Goal: Information Seeking & Learning: Understand process/instructions

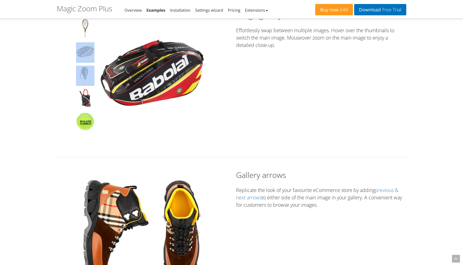
click at [89, 62] on div at bounding box center [85, 77] width 21 height 117
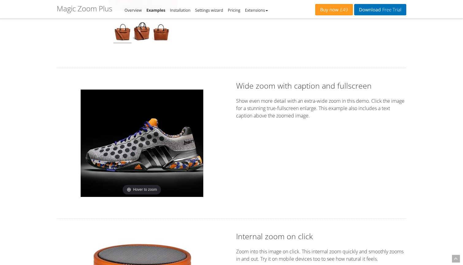
scroll to position [511, 0]
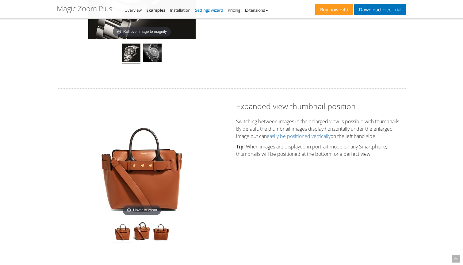
click at [209, 9] on link "Settings wizard" at bounding box center [209, 10] width 28 height 6
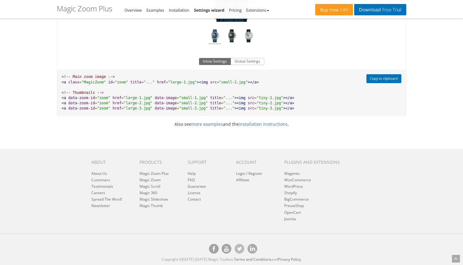
scroll to position [488, 0]
click at [203, 125] on link "more examples" at bounding box center [207, 124] width 32 height 6
click at [252, 126] on link "installation instructions" at bounding box center [263, 124] width 49 height 6
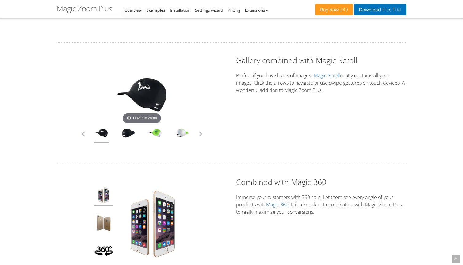
scroll to position [2006, 0]
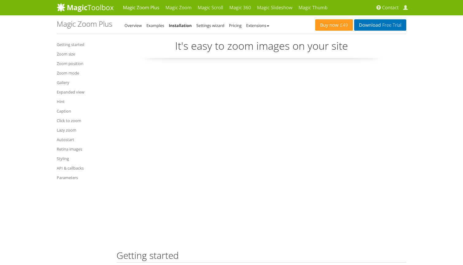
click at [65, 156] on link "Styling" at bounding box center [82, 158] width 51 height 7
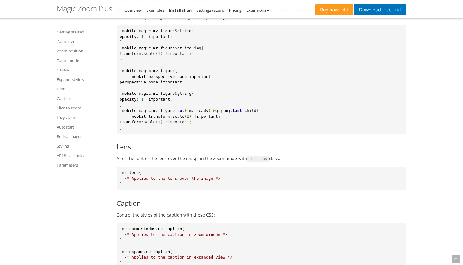
scroll to position [5928, 0]
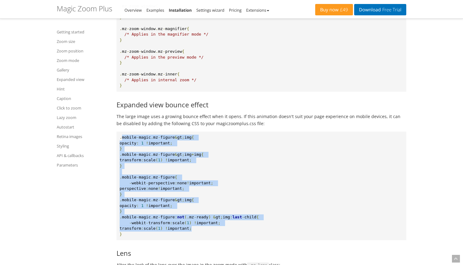
drag, startPoint x: 122, startPoint y: 114, endPoint x: 244, endPoint y: 200, distance: 149.0
click at [244, 200] on pre ". mobile - magic . mz - figure & gt ; img { opacity : 1 ! important ; } . mobil…" at bounding box center [262, 186] width 290 height 109
click at [244, 188] on pre ". mobile - magic . mz - figure & gt ; img { opacity : 1 ! important ; } . mobil…" at bounding box center [262, 186] width 290 height 109
drag, startPoint x: 148, startPoint y: 211, endPoint x: 118, endPoint y: 104, distance: 110.8
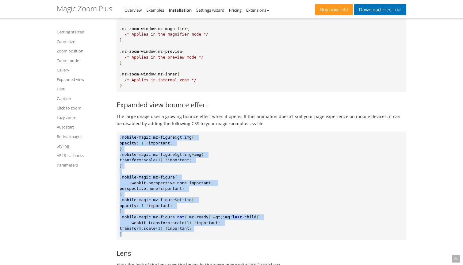
copy pre ". mobile - magic . mz - figure & gt ; img { opacity : 1 ! important ; } . mobil…"
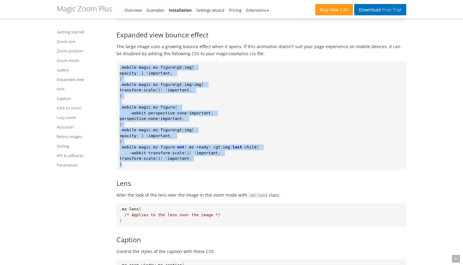
scroll to position [5987, 0]
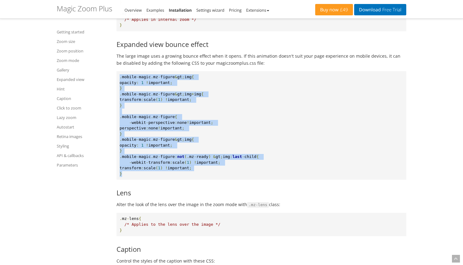
copy pre ". mobile - magic . mz - figure & gt ; img { opacity : 1 ! important ; } . mobil…"
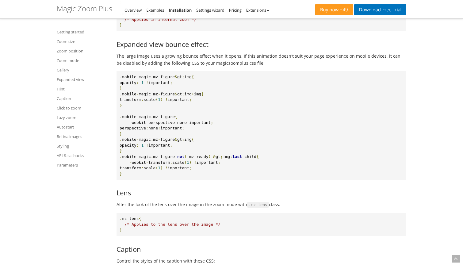
click at [329, 101] on pre ". mobile - magic . mz - figure & gt ; img { opacity : 1 ! important ; } . mobil…" at bounding box center [262, 125] width 290 height 109
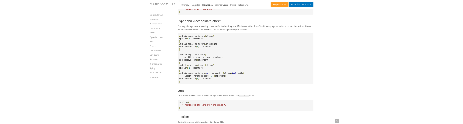
scroll to position [5945, 0]
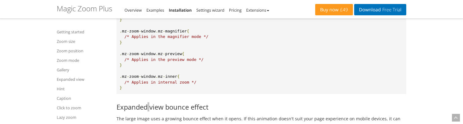
scroll to position [5923, 0]
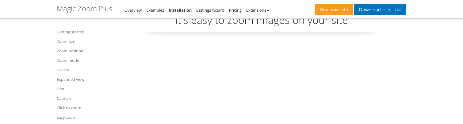
scroll to position [18, 0]
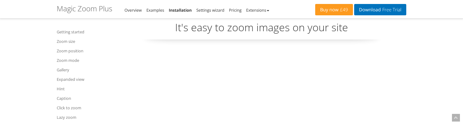
scroll to position [5945, 0]
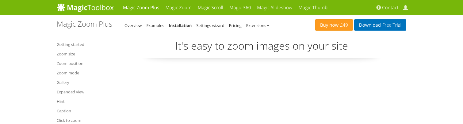
click at [63, 122] on link "Styling" at bounding box center [82, 122] width 51 height 7
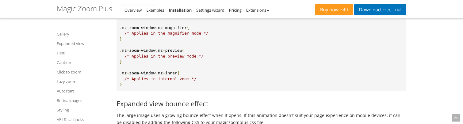
scroll to position [5977, 0]
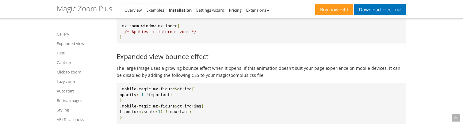
drag, startPoint x: 179, startPoint y: 66, endPoint x: 190, endPoint y: 66, distance: 11.0
copy pre "& gt ;"
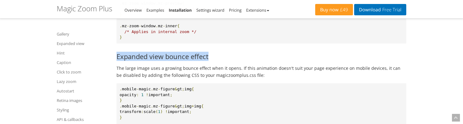
drag, startPoint x: 117, startPoint y: 33, endPoint x: 214, endPoint y: 29, distance: 97.3
click at [214, 53] on h3 "Expanded view bounce effect" at bounding box center [262, 56] width 290 height 7
copy h3 "Expanded view bounce effect"
drag, startPoint x: 181, startPoint y: 65, endPoint x: 191, endPoint y: 65, distance: 10.4
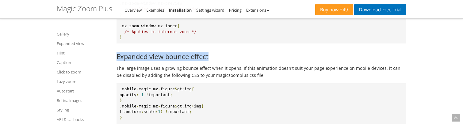
click at [182, 87] on span "gt" at bounding box center [179, 89] width 5 height 5
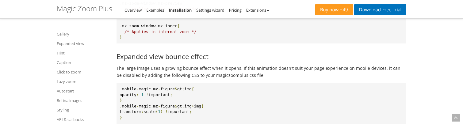
drag, startPoint x: 190, startPoint y: 66, endPoint x: 179, endPoint y: 66, distance: 11.0
copy pre "& gt ;"
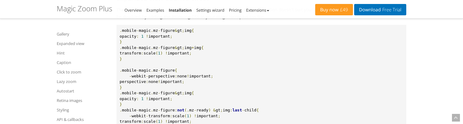
scroll to position [6036, 0]
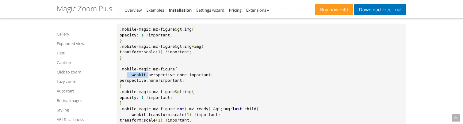
drag, startPoint x: 126, startPoint y: 50, endPoint x: 149, endPoint y: 50, distance: 22.7
click at [149, 50] on pre ". mobile - magic . mz - figure & gt ; img { opacity : 1 ! important ; } . mobil…" at bounding box center [262, 78] width 290 height 109
copy pre "- webkit -"
